Goal: Find specific fact: Locate a discrete piece of known information

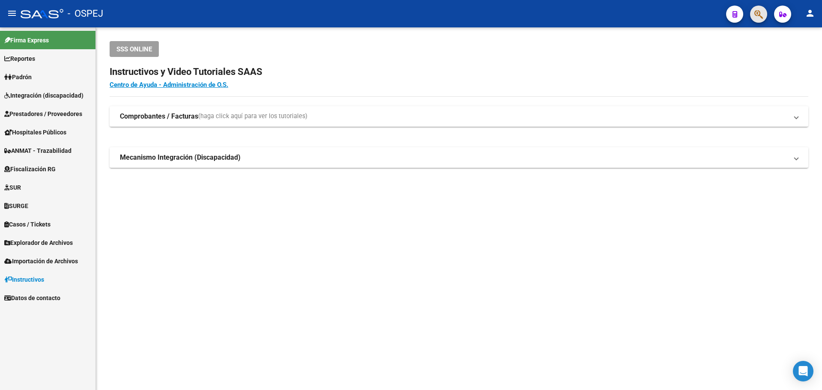
click at [752, 13] on button "button" at bounding box center [758, 14] width 17 height 17
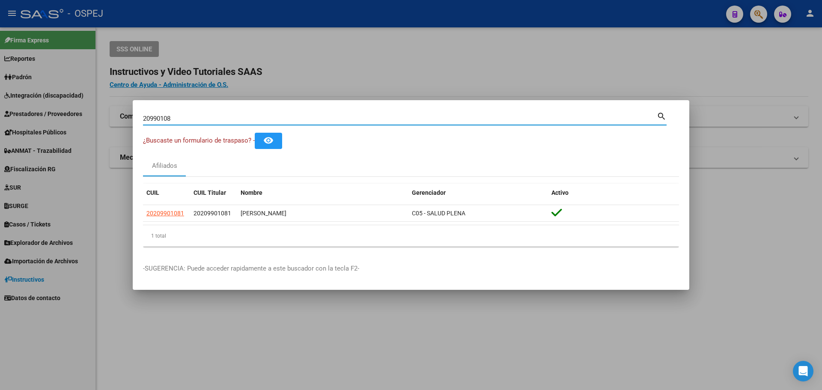
click at [158, 122] on input "20990108" at bounding box center [400, 119] width 514 height 8
paste input "9246851"
click at [158, 122] on input "29246851" at bounding box center [400, 119] width 514 height 8
type input "29246851"
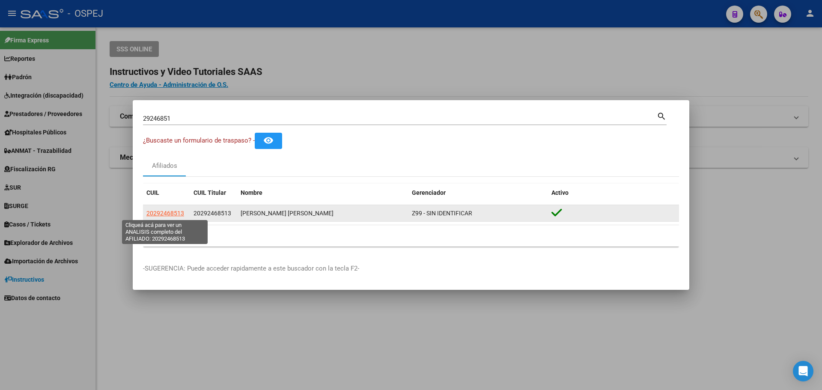
click at [175, 215] on span "20292468513" at bounding box center [165, 213] width 38 height 7
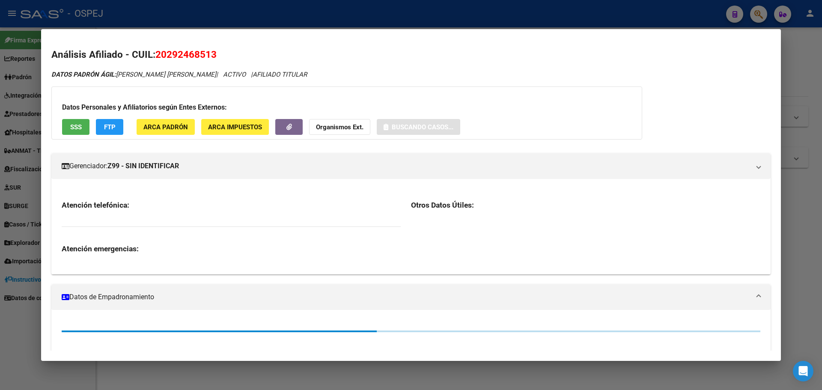
click at [188, 57] on span "20292468513" at bounding box center [185, 54] width 61 height 11
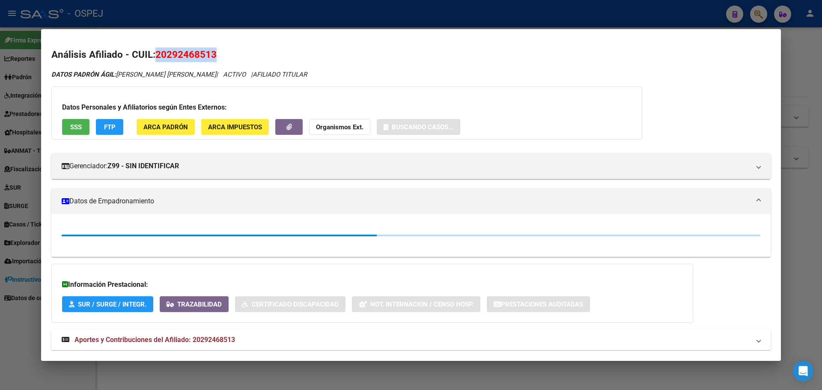
click at [188, 57] on span "20292468513" at bounding box center [185, 54] width 61 height 11
copy span "20292468513"
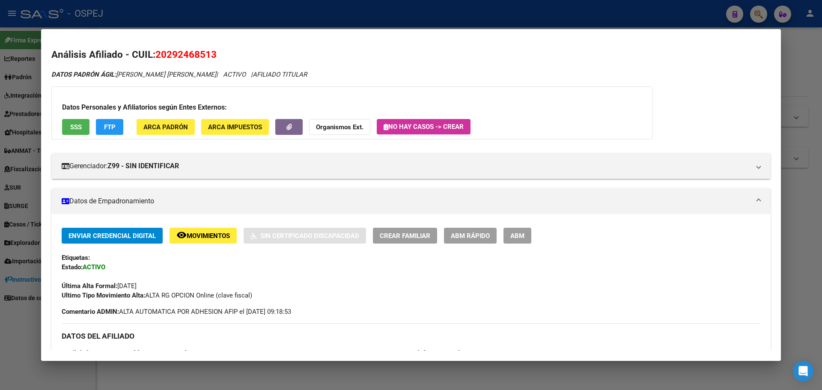
click at [370, 131] on div "Datos Personales y Afiliatorios según Entes Externos: SSS FTP ARCA Padrón ARCA …" at bounding box center [351, 112] width 601 height 53
click at [365, 130] on button "Organismos Ext." at bounding box center [339, 127] width 61 height 16
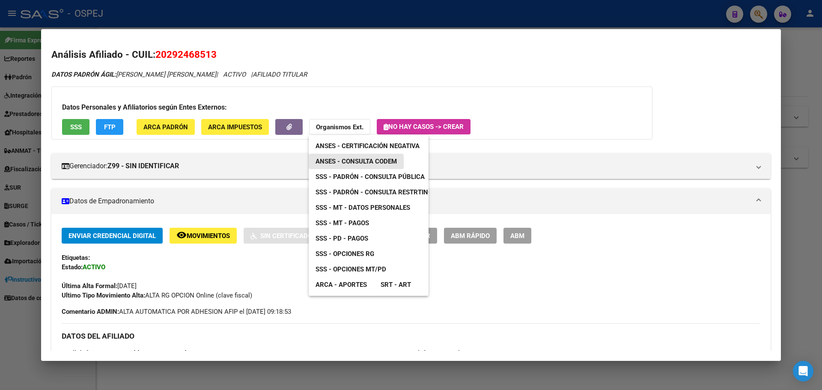
click at [371, 159] on span "ANSES - Consulta CODEM" at bounding box center [356, 162] width 81 height 8
